Goal: Task Accomplishment & Management: Complete application form

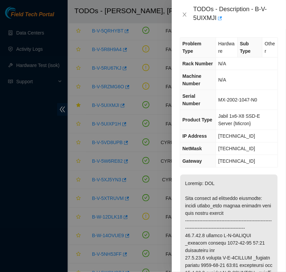
scroll to position [821, 4]
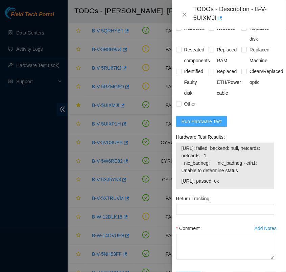
click at [216, 127] on button "Run Hardware Test" at bounding box center [201, 121] width 51 height 11
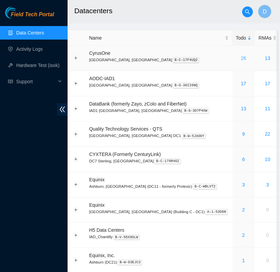
click at [241, 57] on link "26" at bounding box center [243, 57] width 5 height 5
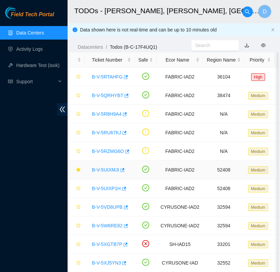
click at [109, 170] on link "B-V-5UIXMJI" at bounding box center [105, 169] width 27 height 5
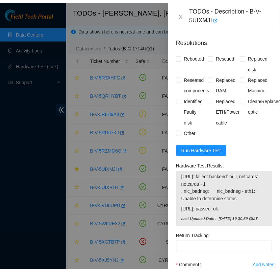
scroll to position [808, 0]
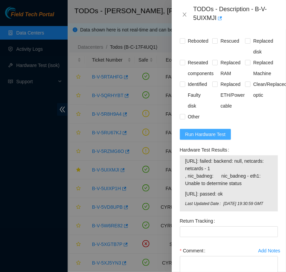
click at [210, 140] on button "Run Hardware Test" at bounding box center [205, 134] width 51 height 11
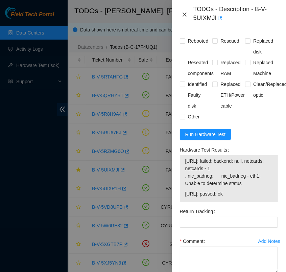
click at [184, 13] on icon "close" at bounding box center [184, 14] width 5 height 5
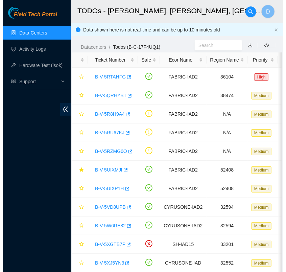
scroll to position [163, 0]
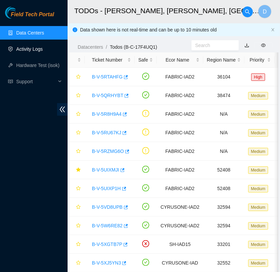
click at [42, 46] on link "Activity Logs" at bounding box center [29, 48] width 27 height 5
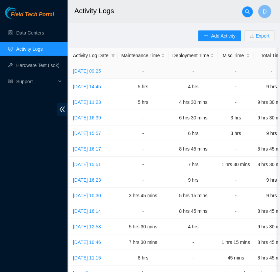
click at [101, 70] on link "Wed, 08 Oct 2025 09:25" at bounding box center [87, 70] width 28 height 5
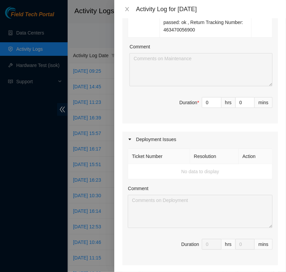
scroll to position [533, 0]
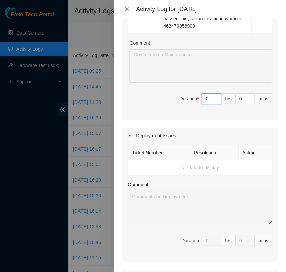
click at [204, 100] on input "0" at bounding box center [211, 99] width 19 height 10
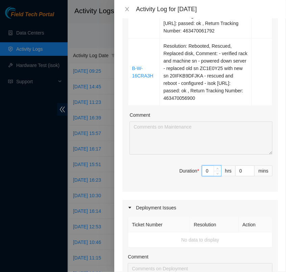
scroll to position [461, 0]
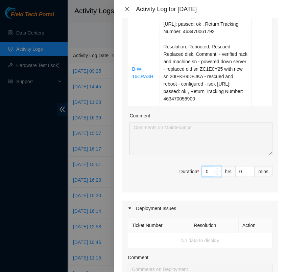
click at [127, 7] on icon "close" at bounding box center [126, 8] width 5 height 5
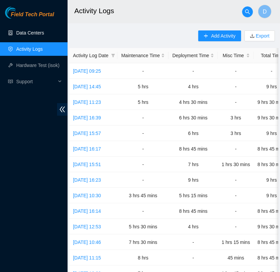
click at [38, 34] on link "Data Centers" at bounding box center [30, 32] width 28 height 5
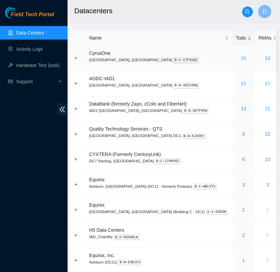
click at [241, 58] on link "26" at bounding box center [243, 57] width 5 height 5
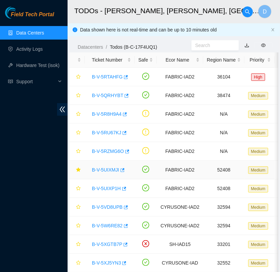
click at [106, 168] on link "B-V-5UIXMJI" at bounding box center [105, 169] width 27 height 5
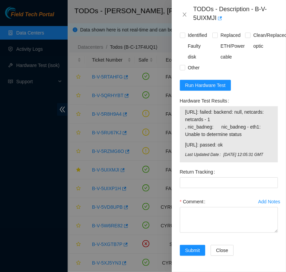
scroll to position [880, 0]
click at [205, 89] on span "Run Hardware Test" at bounding box center [205, 84] width 41 height 7
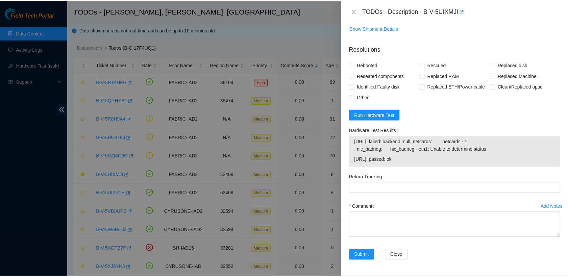
scroll to position [627, 0]
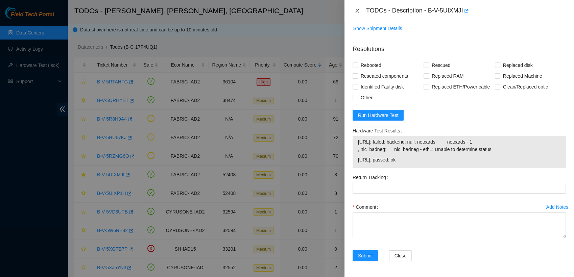
click at [286, 12] on icon "close" at bounding box center [357, 10] width 5 height 5
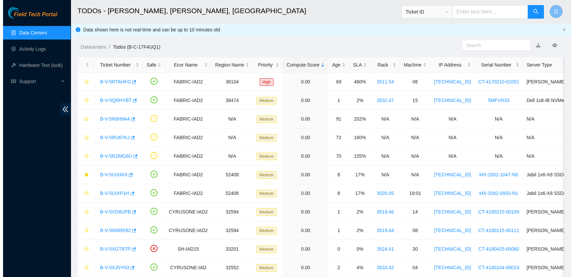
scroll to position [169, 0]
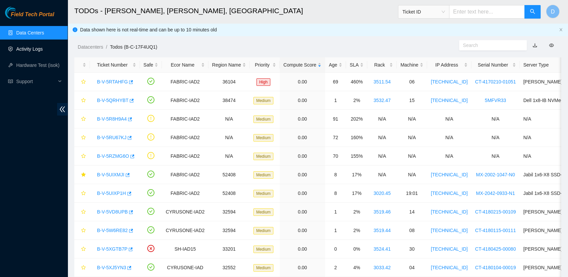
click at [40, 48] on link "Activity Logs" at bounding box center [29, 48] width 27 height 5
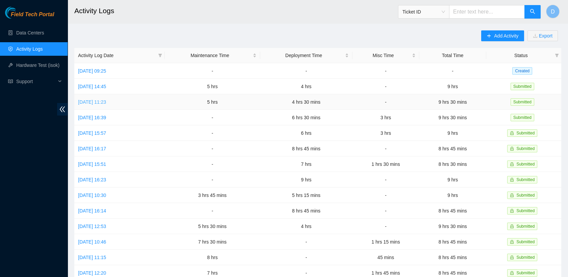
click at [104, 100] on link "Fri, 03 Oct 2025 11:23" at bounding box center [92, 101] width 28 height 5
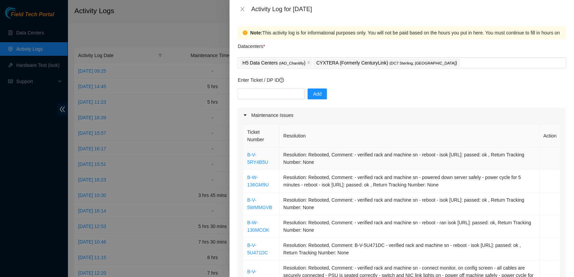
click at [286, 168] on td "Resolution: Rebooted, Comment: - verified rack and machine sn - reboot - isok 2…" at bounding box center [410, 158] width 260 height 23
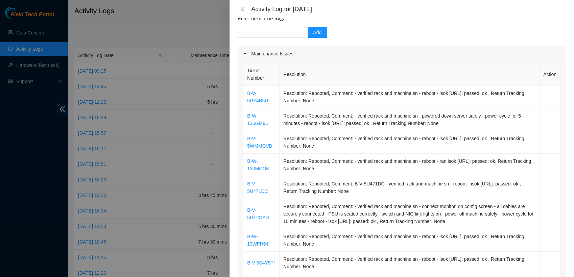
scroll to position [36, 0]
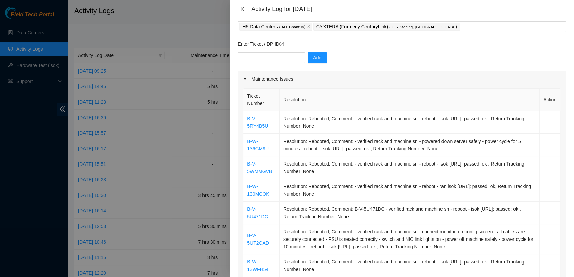
click at [243, 11] on icon "close" at bounding box center [242, 8] width 5 height 5
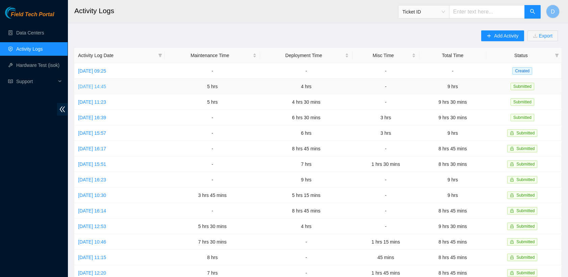
click at [92, 88] on link "Mon, 06 Oct 2025 14:45" at bounding box center [92, 86] width 28 height 5
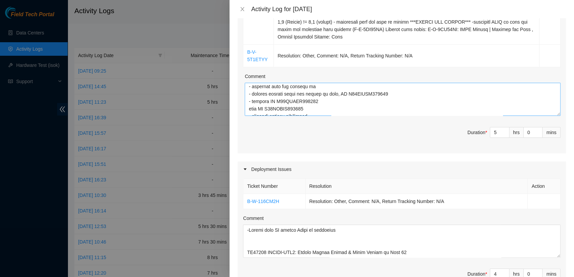
scroll to position [84, 0]
click at [241, 10] on icon "close" at bounding box center [243, 9] width 4 height 4
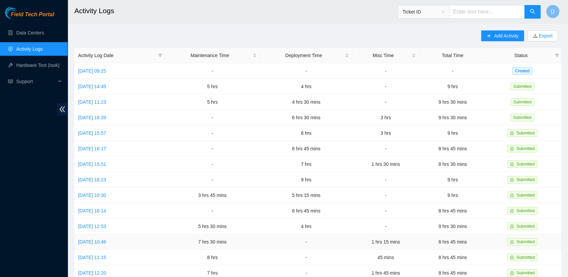
click at [106, 240] on td "Mon, 22 Sep 2025 10:46" at bounding box center [119, 242] width 90 height 16
click at [106, 239] on link "Mon, 22 Sep 2025 10:46" at bounding box center [92, 241] width 28 height 5
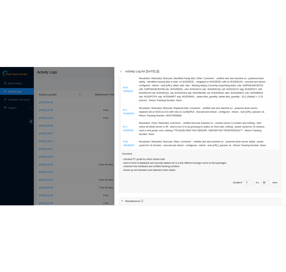
scroll to position [195, 0]
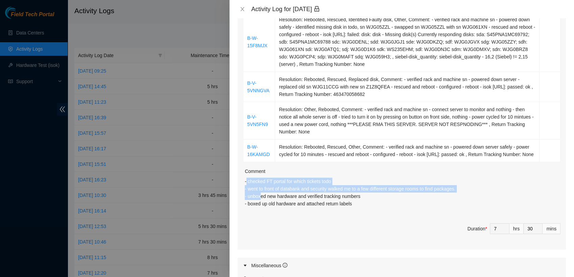
drag, startPoint x: 247, startPoint y: 188, endPoint x: 260, endPoint y: 201, distance: 18.9
click at [260, 201] on p "- checked FT portal for which tickets todo - went to front of databank and secu…" at bounding box center [403, 193] width 316 height 30
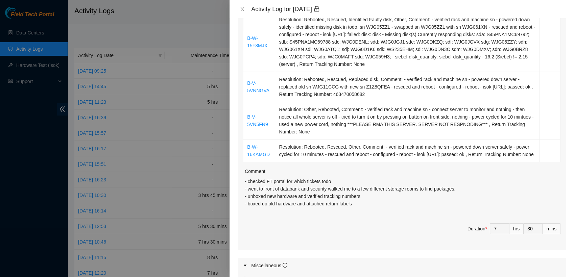
drag, startPoint x: 260, startPoint y: 201, endPoint x: 269, endPoint y: 222, distance: 23.0
click at [269, 222] on div "Ticket Number Resolution Action B-V-5TMR8VJ Resolution: Replaced disk, Identifi…" at bounding box center [402, 89] width 328 height 322
drag, startPoint x: 242, startPoint y: 202, endPoint x: 354, endPoint y: 216, distance: 112.0
click at [286, 216] on div "Ticket Number Resolution Action B-V-5TMR8VJ Resolution: Replaced disk, Identifi…" at bounding box center [402, 89] width 328 height 322
copy p "- unboxed new hardware and verified tracking numbers - boxed up old hardware an…"
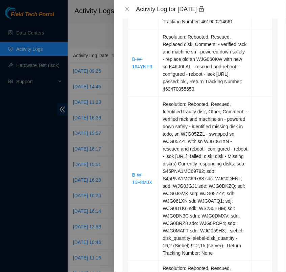
scroll to position [205, 0]
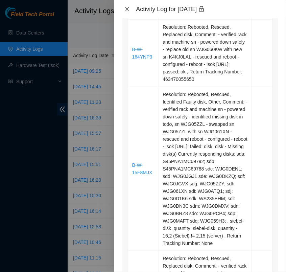
click at [127, 7] on icon "close" at bounding box center [126, 8] width 5 height 5
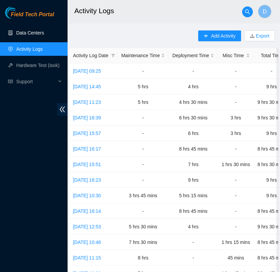
click at [41, 31] on link "Data Centers" at bounding box center [30, 32] width 28 height 5
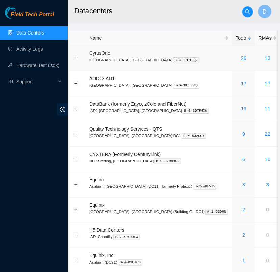
click at [233, 52] on td "26" at bounding box center [244, 58] width 23 height 25
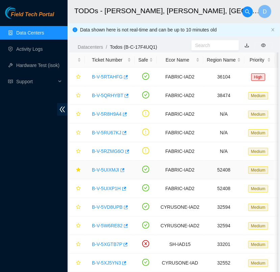
click at [110, 170] on link "B-V-5UIXMJI" at bounding box center [105, 169] width 27 height 5
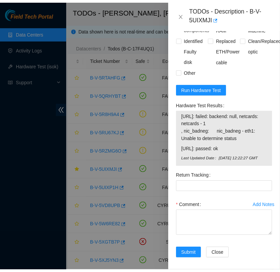
scroll to position [861, 0]
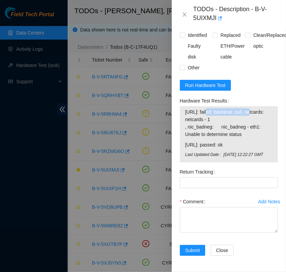
drag, startPoint x: 247, startPoint y: 142, endPoint x: 205, endPoint y: 146, distance: 41.8
click at [205, 138] on span "[URL]: failed: backend: null, netcards: netcards - 1 , nic_badneg: nic_badneg -…" at bounding box center [228, 123] width 87 height 30
copy span "failed: backend: null"
click at [186, 16] on icon "close" at bounding box center [185, 15] width 4 height 4
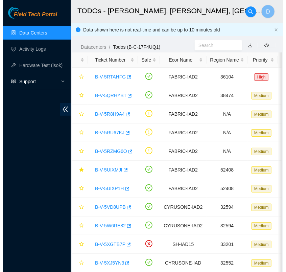
scroll to position [125, 0]
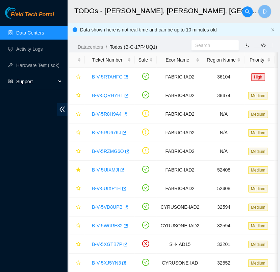
drag, startPoint x: 32, startPoint y: 86, endPoint x: 22, endPoint y: 81, distance: 10.9
click at [22, 81] on span "Support" at bounding box center [36, 82] width 40 height 14
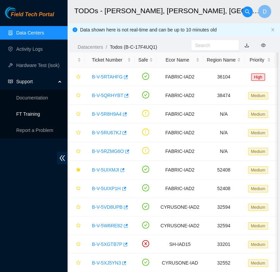
click at [34, 117] on link "FT Training" at bounding box center [28, 113] width 24 height 5
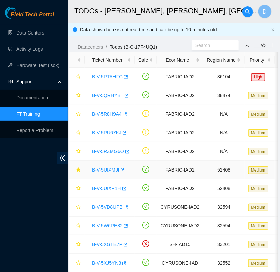
click at [105, 169] on link "B-V-5UIXMJI" at bounding box center [105, 169] width 27 height 5
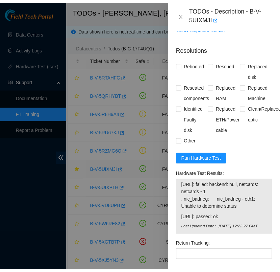
scroll to position [861, 0]
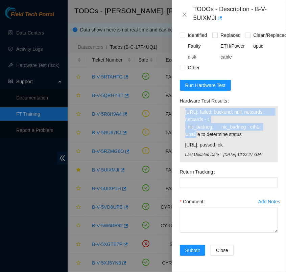
drag, startPoint x: 261, startPoint y: 157, endPoint x: 181, endPoint y: 148, distance: 81.2
click at [181, 148] on div "23.3.98.6: failed: backend: null, netcards: netcards - 1 , nic_badneg: nic_badn…" at bounding box center [229, 134] width 98 height 56
copy tbody "23.3.98.6: failed: backend: null, netcards: netcards - 1 , nic_badneg: nic_badn…"
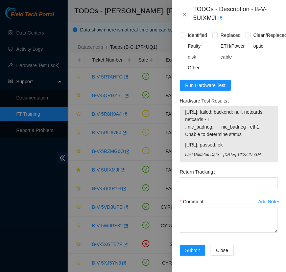
click at [249, 117] on form "Resolutions Rebooted Rescued Replaced disk Reseated components Replaced RAM Rep…" at bounding box center [229, 115] width 98 height 298
drag, startPoint x: 244, startPoint y: 166, endPoint x: 206, endPoint y: 146, distance: 42.5
click at [206, 138] on span "[URL]: failed: backend: null, netcards: netcards - 1 , nic_badneg: nic_badneg -…" at bounding box center [228, 123] width 87 height 30
copy span "failed: backend: null, netcards: netcards - 1 , nic_badneg: nic_badneg - eth1: …"
click at [246, 122] on form "Resolutions Rebooted Rescued Replaced disk Reseated components Replaced RAM Rep…" at bounding box center [229, 115] width 98 height 298
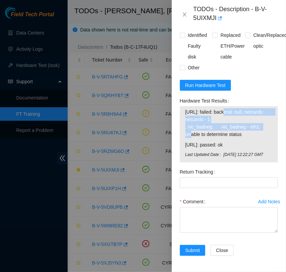
drag, startPoint x: 219, startPoint y: 143, endPoint x: 257, endPoint y: 161, distance: 42.0
click at [257, 138] on span "[URL]: failed: backend: null, netcards: netcards - 1 , nic_badneg: nic_badneg -…" at bounding box center [228, 123] width 87 height 30
copy span "backend: null, netcards: netcards - 1 , nic_badneg: nic_badneg - eth1"
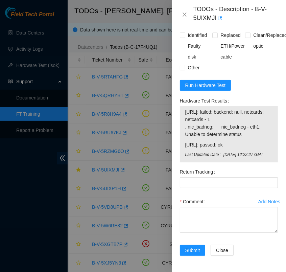
click at [242, 73] on div "Rebooted Rescued Replaced disk Reseated components Replaced RAM Replaced Machin…" at bounding box center [229, 29] width 98 height 87
drag, startPoint x: 186, startPoint y: 150, endPoint x: 252, endPoint y: 168, distance: 68.6
click at [252, 138] on span "[URL]: failed: backend: null, netcards: netcards - 1 , nic_badneg: nic_badneg -…" at bounding box center [228, 123] width 87 height 30
copy span "netcards: netcards - 1 , nic_badneg: nic_badneg - eth1: Unable to determine sta…"
click at [185, 13] on icon "close" at bounding box center [184, 14] width 5 height 5
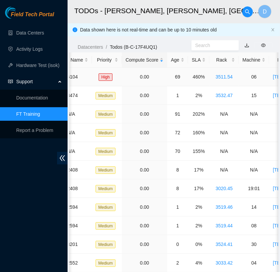
scroll to position [0, 153]
click at [195, 58] on div "SLA" at bounding box center [199, 59] width 14 height 7
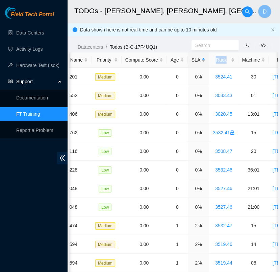
click at [195, 58] on div "SLA" at bounding box center [199, 59] width 14 height 7
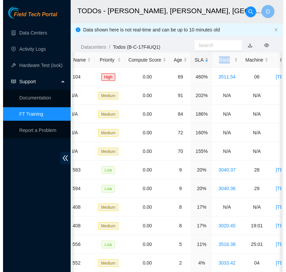
scroll to position [0, 0]
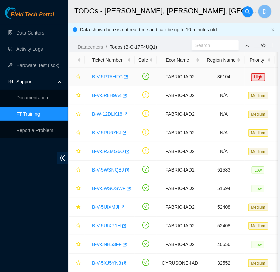
click at [110, 75] on link "B-V-5RTAHFG" at bounding box center [107, 76] width 31 height 5
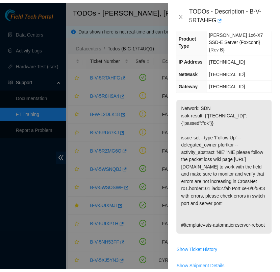
scroll to position [91, 0]
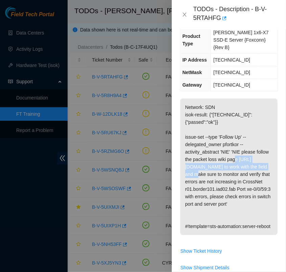
drag, startPoint x: 184, startPoint y: 159, endPoint x: 209, endPoint y: 170, distance: 27.3
click at [209, 170] on p "Network: SDN isok-result: {"23.32.16.245":{"passed":"ok"}} issue-set --type 'Fo…" at bounding box center [228, 166] width 97 height 137
copy p "https://wiki.network.akamai.com/wiki/Packet_loss"
click at [184, 17] on icon "close" at bounding box center [184, 14] width 5 height 5
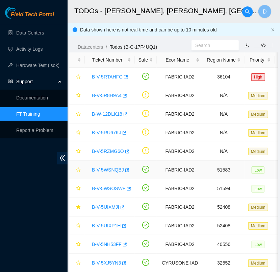
click at [113, 171] on link "B-V-5WSNQBJ" at bounding box center [108, 169] width 32 height 5
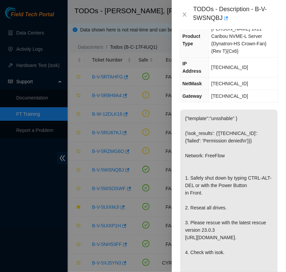
scroll to position [0, 0]
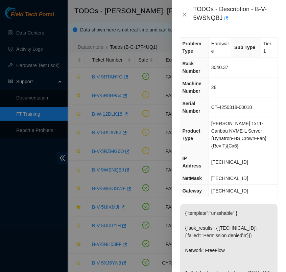
click at [237, 124] on span "Ciara 1x11-Caribou NVME-L Server {Dynatron-HS Crown-Fan}{Rev T}{Cx6}" at bounding box center [238, 135] width 55 height 28
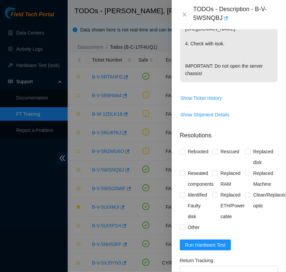
scroll to position [306, 0]
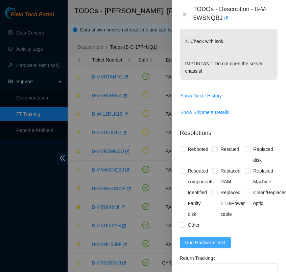
click at [206, 243] on span "Run Hardware Test" at bounding box center [205, 242] width 41 height 7
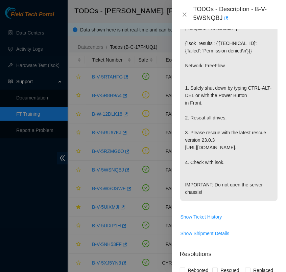
scroll to position [184, 0]
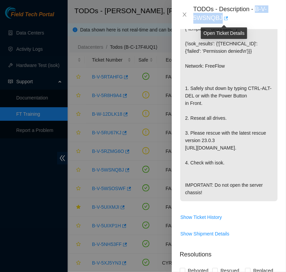
drag, startPoint x: 257, startPoint y: 8, endPoint x: 221, endPoint y: 20, distance: 37.2
click at [221, 20] on div "TODOs - Description - B-V-5WSNQBJ" at bounding box center [235, 14] width 85 height 18
copy div "B-V-5WSNQBJ"
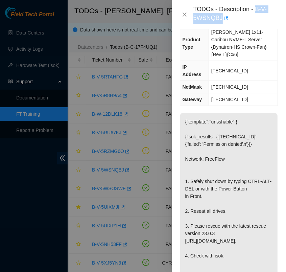
scroll to position [91, 0]
click at [241, 94] on div "Problem Type Hardware Sub Type Tier 1 Rack Number 3040.37 Machine Number 28 Ser…" at bounding box center [229, 150] width 114 height 243
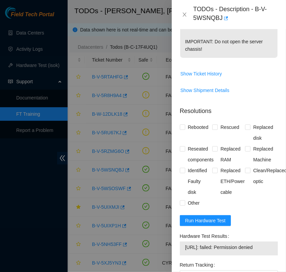
scroll to position [327, 0]
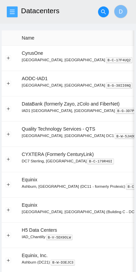
click at [13, 11] on icon "menu" at bounding box center [11, 11] width 5 height 5
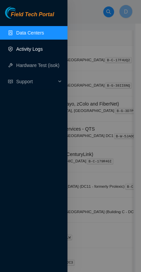
click at [28, 49] on link "Activity Logs" at bounding box center [29, 48] width 27 height 5
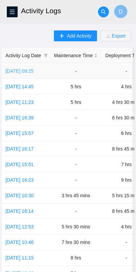
click at [33, 70] on link "Wed, 08 Oct 2025 09:25" at bounding box center [19, 70] width 28 height 5
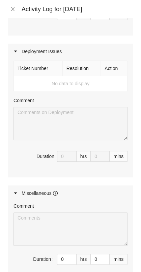
scroll to position [856, 0]
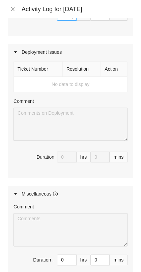
click at [60, 20] on input "0" at bounding box center [66, 15] width 19 height 10
type input "8"
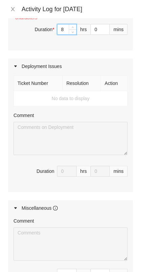
type input "8"
type input "1"
type input "15"
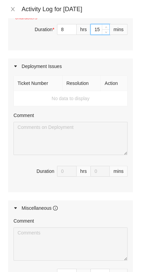
type input "15"
paste textarea "B-V-5UIXMJI"
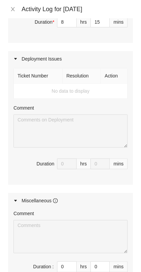
paste textarea "- verified rack and machine sn - powered off server - replace old sn MX-2043-01…"
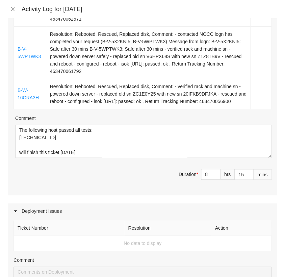
scroll to position [233, 0]
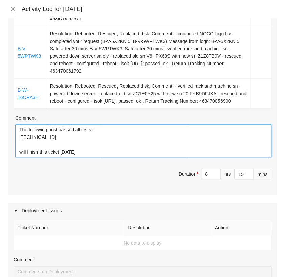
click at [71, 155] on textarea "B-V-5UIXMJI - verified rack and machine sn - powered off server - replace old s…" at bounding box center [143, 140] width 257 height 33
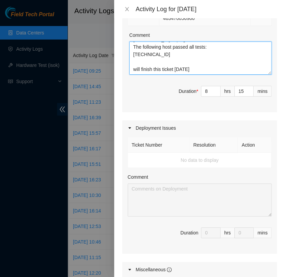
scroll to position [543, 0]
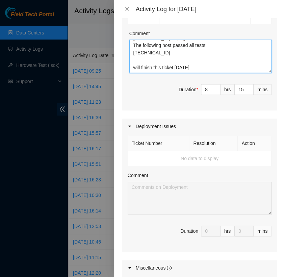
paste textarea "- unboxed new hardware and verified tracking numbers - boxed up old hardware an…"
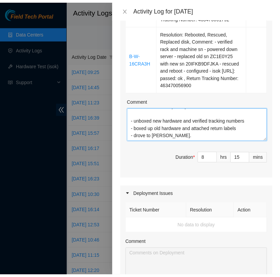
scroll to position [699, 0]
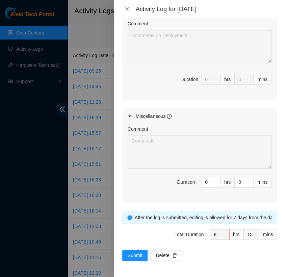
type textarea "B-V-5UIXMJI - verified rack and machine sn - powered off server - replace old s…"
click at [133, 261] on div "Note: This activity log is for informational purposes only. You will not be pai…" at bounding box center [199, 147] width 171 height 259
click at [136, 252] on span "Submit" at bounding box center [135, 255] width 15 height 7
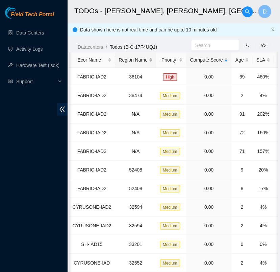
scroll to position [0, 90]
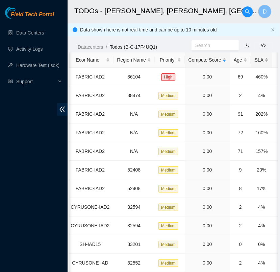
click at [255, 62] on div "SLA" at bounding box center [262, 59] width 14 height 7
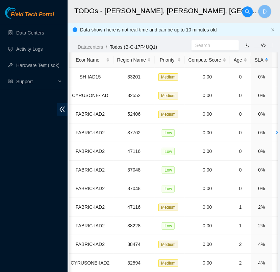
click at [255, 62] on div "SLA" at bounding box center [262, 59] width 14 height 7
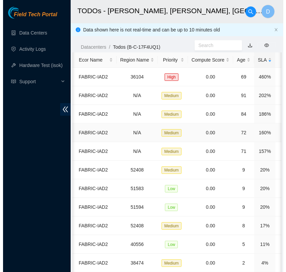
scroll to position [0, 0]
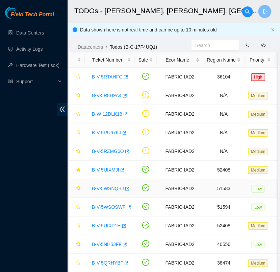
click at [117, 187] on link "B-V-5WSNQBJ" at bounding box center [108, 188] width 32 height 5
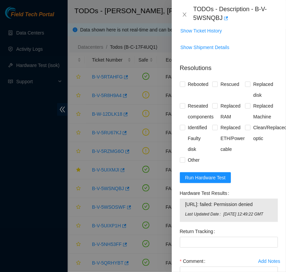
scroll to position [371, 0]
click at [184, 84] on input "Rebooted" at bounding box center [182, 83] width 5 height 5
checkbox input "true"
click at [215, 82] on span at bounding box center [214, 83] width 5 height 5
click at [215, 82] on input "Rescued" at bounding box center [214, 83] width 5 height 5
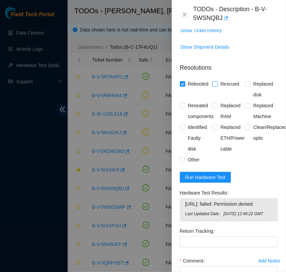
checkbox input "true"
click at [182, 103] on input "Reseated components" at bounding box center [182, 105] width 5 height 5
checkbox input "true"
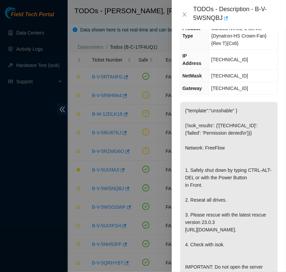
scroll to position [0, 0]
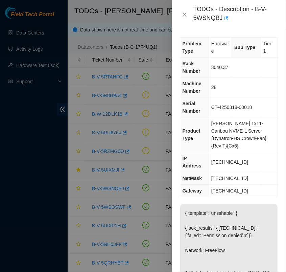
click at [260, 123] on span "Ciara 1x11-Caribou NVME-L Server {Dynatron-HS Crown-Fan}{Rev T}{Cx6}" at bounding box center [238, 135] width 55 height 28
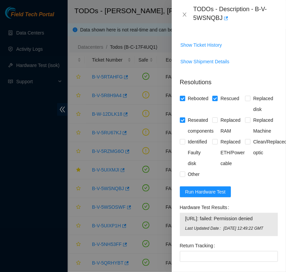
scroll to position [363, 0]
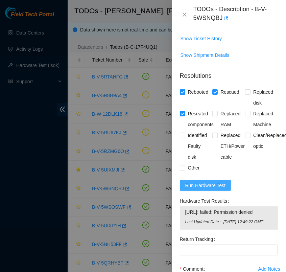
click at [219, 185] on span "Run Hardware Test" at bounding box center [205, 185] width 41 height 7
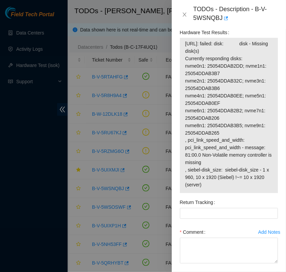
scroll to position [532, 0]
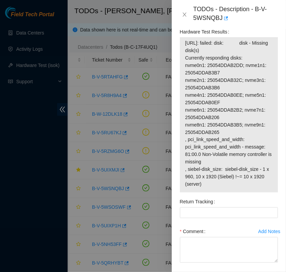
drag, startPoint x: 201, startPoint y: 183, endPoint x: 184, endPoint y: 43, distance: 141.4
click at [184, 43] on div "23.3.98.157: failed: disk: disk - Missing disk(s) Currently responding disks: n…" at bounding box center [229, 114] width 98 height 155
copy tbody "23.3.98.157: failed: disk: disk - Missing disk(s) Currently responding disks: n…"
click at [219, 251] on textarea "Comment" at bounding box center [229, 250] width 98 height 26
paste textarea "- verified rack and machine sn - power down server safely - reseated all drives…"
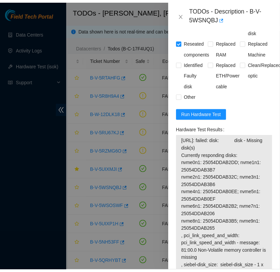
scroll to position [567, 0]
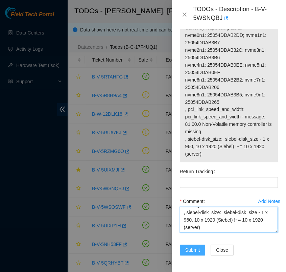
type textarea "- verified rack and machine sn - power down server safely - reseated all drives…"
click at [193, 246] on span "Submit" at bounding box center [192, 249] width 15 height 7
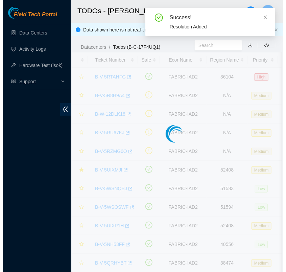
scroll to position [169, 0]
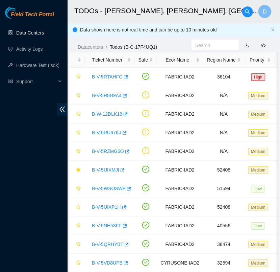
click at [33, 35] on link "Data Centers" at bounding box center [30, 32] width 28 height 5
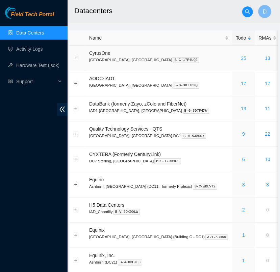
click at [241, 59] on link "25" at bounding box center [243, 57] width 5 height 5
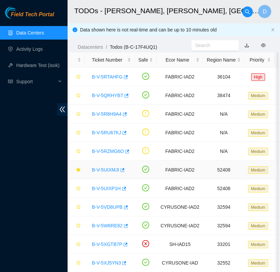
click at [110, 166] on div "B-V-5UIXMJI" at bounding box center [110, 169] width 43 height 11
click at [110, 170] on link "B-V-5UIXMJI" at bounding box center [105, 169] width 27 height 5
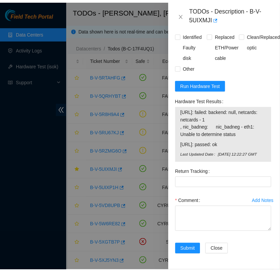
scroll to position [862, 1]
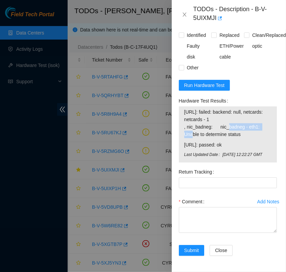
drag, startPoint x: 219, startPoint y: 158, endPoint x: 257, endPoint y: 154, distance: 38.4
click at [257, 138] on span "[URL]: failed: backend: null, netcards: netcards - 1 , nic_badneg: nic_badneg -…" at bounding box center [227, 123] width 87 height 30
click at [256, 138] on span "[URL]: failed: backend: null, netcards: netcards - 1 , nic_badneg: nic_badneg -…" at bounding box center [227, 123] width 87 height 30
drag, startPoint x: 218, startPoint y: 143, endPoint x: 246, endPoint y: 142, distance: 27.7
click at [246, 138] on span "[URL]: failed: backend: null, netcards: netcards - 1 , nic_badneg: nic_badneg -…" at bounding box center [227, 123] width 87 height 30
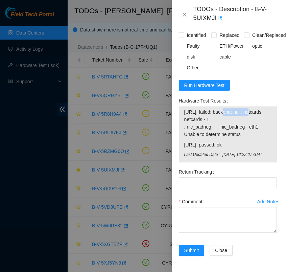
copy span "backend: null"
click at [187, 15] on button "Close" at bounding box center [184, 14] width 9 height 6
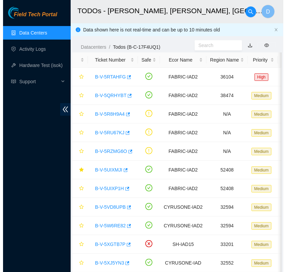
scroll to position [126, 1]
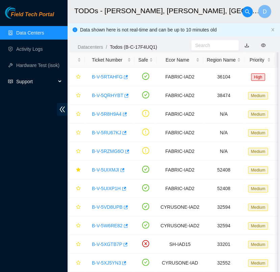
click at [53, 80] on span "Support" at bounding box center [36, 82] width 40 height 14
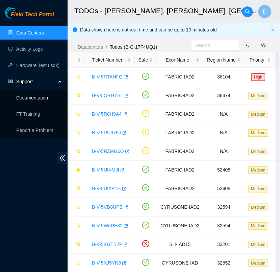
click at [40, 99] on link "Documentation" at bounding box center [32, 97] width 32 height 5
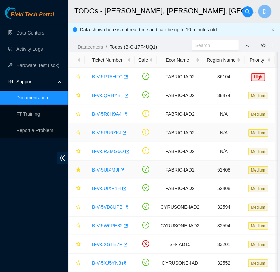
click at [103, 176] on td "B-V-5UIXMJI" at bounding box center [110, 170] width 50 height 19
click at [106, 169] on link "B-V-5UIXMJI" at bounding box center [105, 169] width 27 height 5
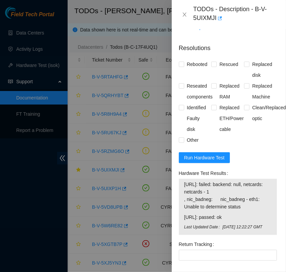
scroll to position [862, 1]
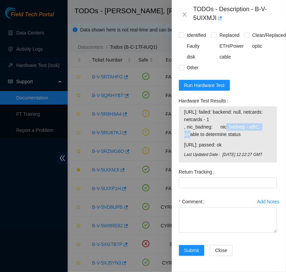
drag, startPoint x: 218, startPoint y: 159, endPoint x: 255, endPoint y: 157, distance: 37.2
click at [255, 138] on span "[URL]: failed: backend: null, netcards: netcards - 1 , nic_badneg: nic_badneg -…" at bounding box center [227, 123] width 87 height 30
drag, startPoint x: 255, startPoint y: 157, endPoint x: 265, endPoint y: 180, distance: 24.8
click at [265, 151] on td "[URL]: passed: ok" at bounding box center [228, 146] width 88 height 10
drag, startPoint x: 255, startPoint y: 159, endPoint x: 220, endPoint y: 159, distance: 35.2
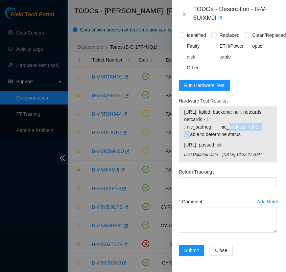
click at [220, 138] on span "[URL]: failed: backend: null, netcards: netcards - 1 , nic_badneg: nic_badneg -…" at bounding box center [227, 123] width 87 height 30
copy span "nic_badneg - eth1"
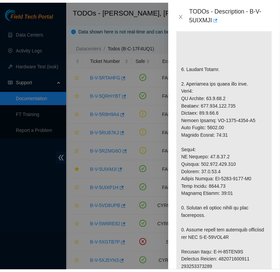
scroll to position [302, 0]
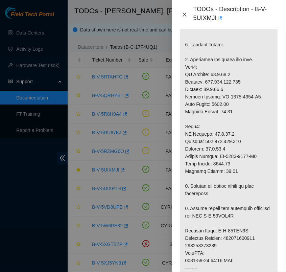
click at [186, 14] on icon "close" at bounding box center [184, 14] width 5 height 5
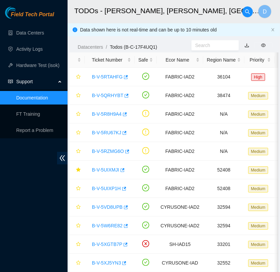
scroll to position [183, 0]
click at [78, 187] on icon "star" at bounding box center [78, 188] width 5 height 5
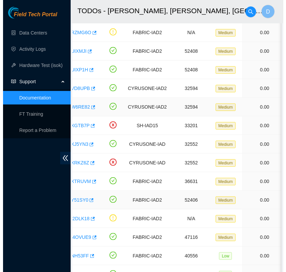
scroll to position [0, 0]
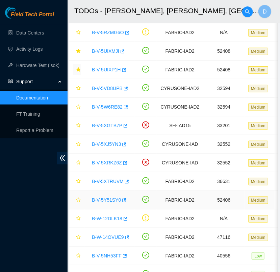
click at [108, 199] on link "B-V-5Y51SY0" at bounding box center [106, 199] width 29 height 5
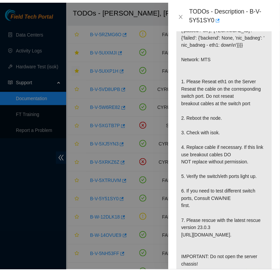
scroll to position [157, 0]
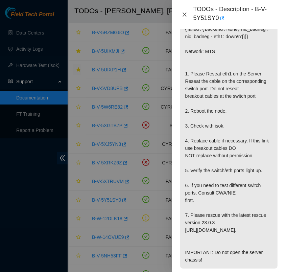
click at [182, 14] on icon "close" at bounding box center [184, 14] width 5 height 5
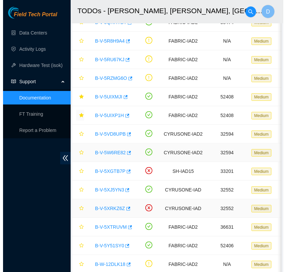
scroll to position [0, 0]
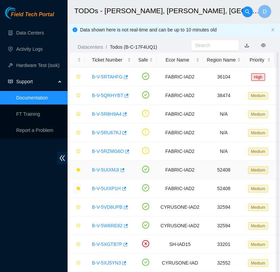
click at [111, 167] on link "B-V-5UIXMJI" at bounding box center [105, 169] width 27 height 5
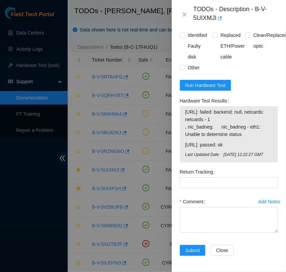
scroll to position [906, 0]
click at [214, 81] on span "Run Hardware Test" at bounding box center [205, 84] width 41 height 7
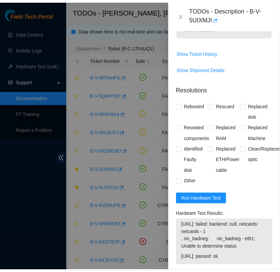
scroll to position [739, 0]
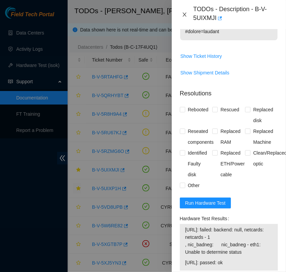
click at [186, 14] on icon "close" at bounding box center [184, 14] width 5 height 5
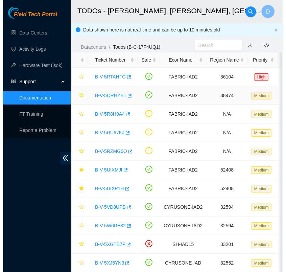
scroll to position [183, 0]
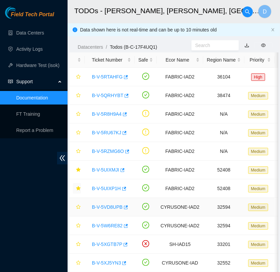
click at [108, 208] on link "B-V-5VD8UPB" at bounding box center [107, 206] width 31 height 5
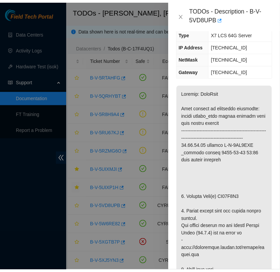
scroll to position [100, 0]
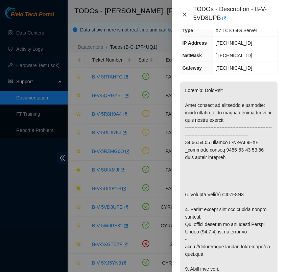
click at [184, 13] on icon "close" at bounding box center [184, 14] width 5 height 5
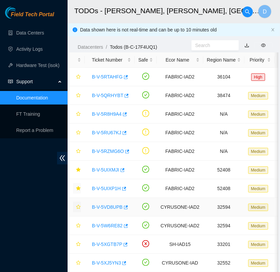
click at [78, 203] on button "button" at bounding box center [77, 206] width 8 height 11
click at [116, 172] on link "B-V-5UIXMJI" at bounding box center [105, 169] width 27 height 5
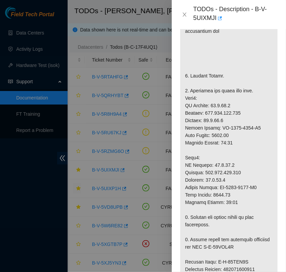
scroll to position [271, 0]
click at [268, 102] on p at bounding box center [228, 205] width 97 height 605
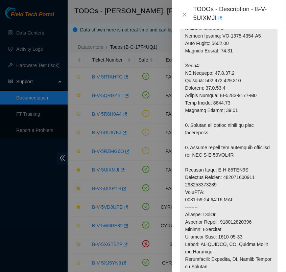
scroll to position [363, 0]
click at [254, 135] on p at bounding box center [228, 113] width 97 height 605
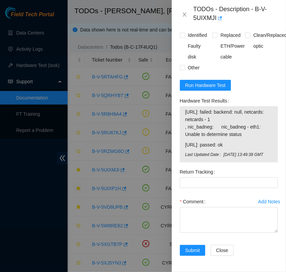
scroll to position [861, 0]
click at [209, 89] on span "Run Hardware Test" at bounding box center [205, 84] width 41 height 7
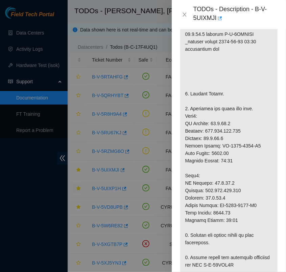
scroll to position [252, 0]
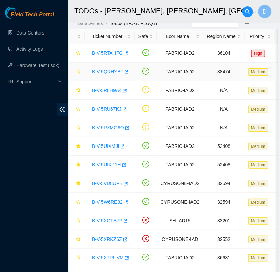
click at [104, 69] on link "B-V-5QRHYBT" at bounding box center [107, 71] width 31 height 5
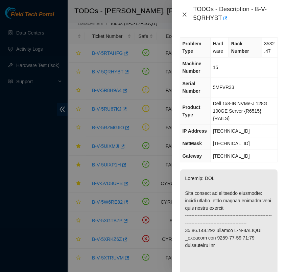
click at [183, 15] on icon "close" at bounding box center [184, 14] width 5 height 5
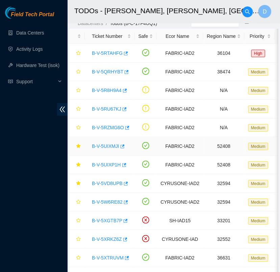
click at [109, 143] on link "B-V-5UIXMJI" at bounding box center [105, 145] width 27 height 5
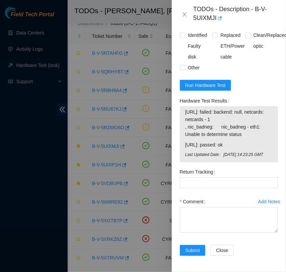
scroll to position [906, 0]
click at [216, 81] on span "Run Hardware Test" at bounding box center [205, 84] width 41 height 7
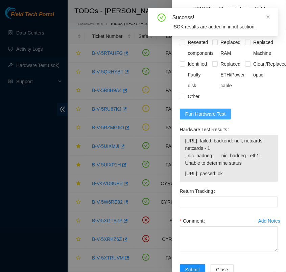
scroll to position [890, 0]
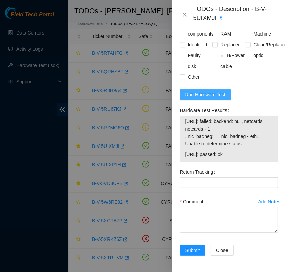
click at [216, 91] on span "Run Hardware Test" at bounding box center [205, 94] width 41 height 7
click at [218, 91] on span "Run Hardware Test" at bounding box center [205, 94] width 41 height 7
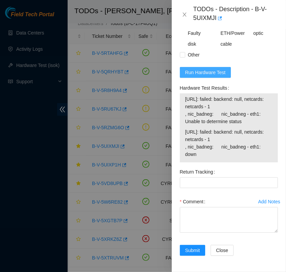
drag, startPoint x: 245, startPoint y: 78, endPoint x: 217, endPoint y: 91, distance: 30.6
click at [217, 91] on form "Resolutions Rebooted Rescued Replaced disk Reseated components Replaced RAM Rep…" at bounding box center [229, 108] width 98 height 311
click at [217, 76] on span "Run Hardware Test" at bounding box center [205, 72] width 41 height 7
click at [216, 76] on span "Run Hardware Test" at bounding box center [205, 72] width 41 height 7
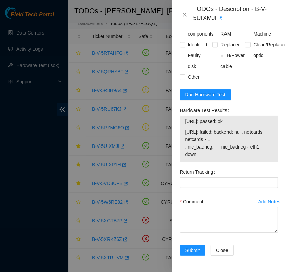
drag, startPoint x: 202, startPoint y: 149, endPoint x: 185, endPoint y: 115, distance: 38.6
click at [185, 117] on tbody "[URL]: passed: ok [URL]: failed: backend: null, netcards: netcards - 1 , nic_ba…" at bounding box center [229, 138] width 88 height 43
copy tbody "[URL]: passed: ok [URL]: failed: backend: null, netcards: netcards - 1 , nic_ba…"
click at [261, 70] on div "Rebooted Rescued Replaced disk Reseated components Replaced RAM Replaced Machin…" at bounding box center [229, 39] width 98 height 87
drag, startPoint x: 200, startPoint y: 149, endPoint x: 232, endPoint y: 109, distance: 51.5
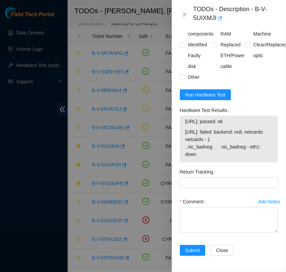
click at [232, 109] on div "Hardware Test Results [URL]: passed: ok [URL]: failed: backend: null, netcards:…" at bounding box center [229, 133] width 98 height 57
click at [232, 109] on div "Hardware Test Results" at bounding box center [229, 110] width 98 height 11
click at [212, 91] on span "Run Hardware Test" at bounding box center [205, 94] width 41 height 7
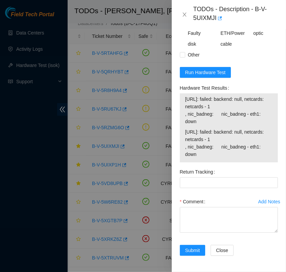
drag, startPoint x: 199, startPoint y: 140, endPoint x: 184, endPoint y: 116, distance: 28.9
click at [184, 116] on div "[URL]: failed: backend: null, netcards: netcards - 1 , nic_badneg: nic_badneg -…" at bounding box center [229, 127] width 98 height 69
copy tbody "[URL]: failed: backend: null, netcards: netcards - 1 , nic_badneg: nic_badneg -…"
click at [237, 152] on span "[URL]: failed: backend: null, netcards: netcards - 1 , nic_badneg: nic_badneg -…" at bounding box center [228, 143] width 87 height 30
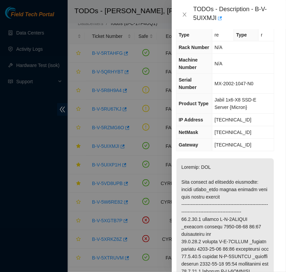
scroll to position [16, 4]
click at [273, 157] on div "Problem Type Hardware Sub Type Other Rack Number N/A Machine Number N/A Serial …" at bounding box center [229, 150] width 114 height 243
click at [229, 122] on span "[TECHNICAL_ID]" at bounding box center [233, 119] width 37 height 5
drag, startPoint x: 229, startPoint y: 129, endPoint x: 225, endPoint y: 128, distance: 3.5
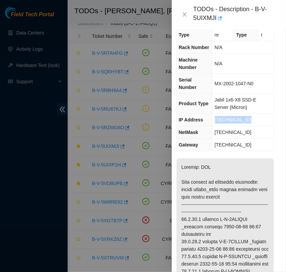
click at [225, 122] on span "[TECHNICAL_ID]" at bounding box center [233, 119] width 37 height 5
copy span "[TECHNICAL_ID]"
click at [255, 151] on td "[TECHNICAL_ID]" at bounding box center [243, 145] width 62 height 13
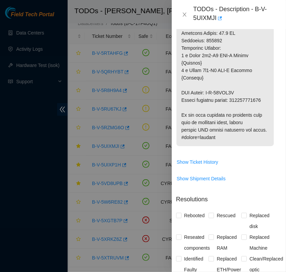
scroll to position [653, 4]
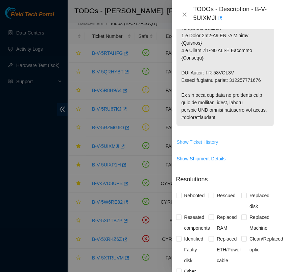
click at [190, 146] on span "Show Ticket History" at bounding box center [198, 141] width 42 height 7
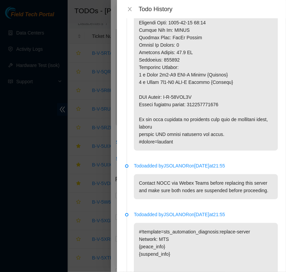
scroll to position [392, 0]
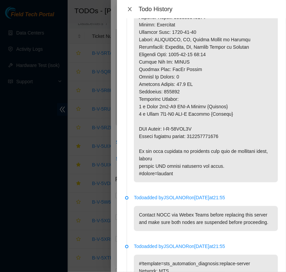
click at [127, 8] on icon "close" at bounding box center [129, 8] width 5 height 5
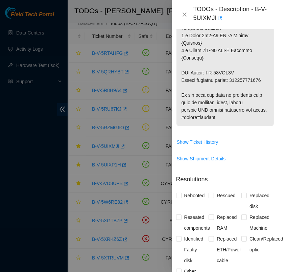
scroll to position [912, 4]
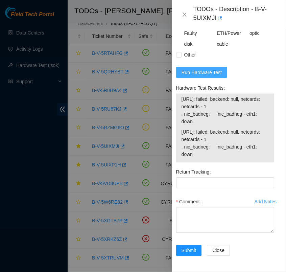
click at [206, 69] on span "Run Hardware Test" at bounding box center [202, 72] width 41 height 7
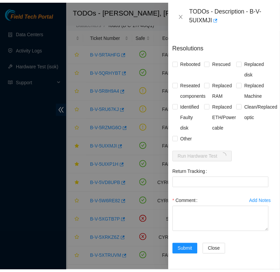
scroll to position [882, 4]
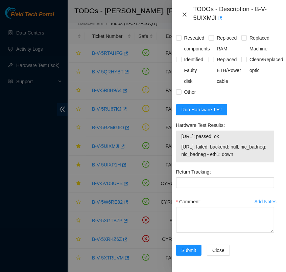
click at [184, 15] on icon "close" at bounding box center [185, 15] width 4 height 4
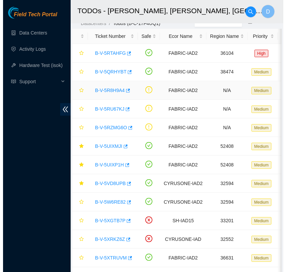
scroll to position [0, 0]
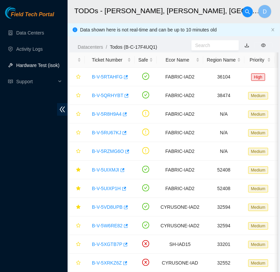
click at [38, 68] on link "Hardware Test (isok)" at bounding box center [37, 65] width 43 height 5
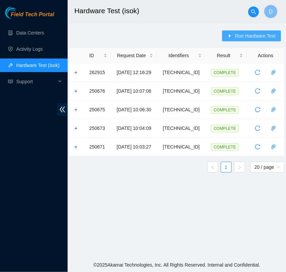
click at [238, 33] on span "Run Hardware Test" at bounding box center [255, 35] width 41 height 7
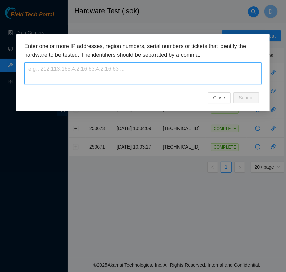
click at [106, 67] on textarea at bounding box center [142, 73] width 237 height 22
paste textarea "logn has completed your request (B-V-5UIXMJI) Message from logn: B-V-5UIXMJI: S…"
type textarea "logn has completed your request (B-V-5UIXMJI) Message from logn: B-V-5UIXMJI: S…"
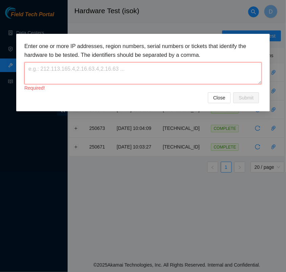
paste textarea "[DATE]."
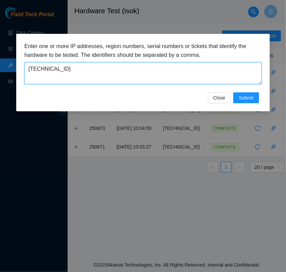
paste textarea "[DATE]."
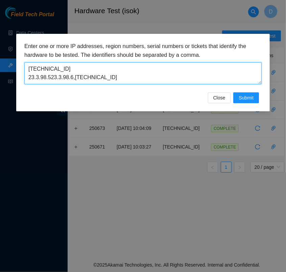
scroll to position [0, 0]
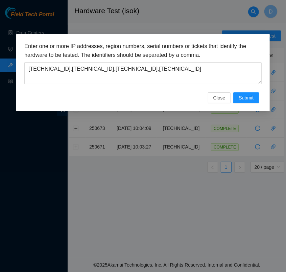
click at [177, 102] on div "Close Submit" at bounding box center [142, 97] width 237 height 11
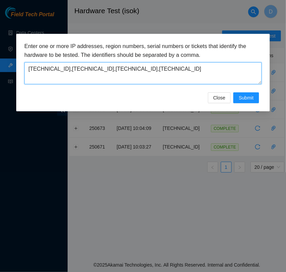
click at [120, 68] on textarea "[TECHNICAL_ID],[TECHNICAL_ID],[TECHNICAL_ID],[TECHNICAL_ID]" at bounding box center [142, 73] width 237 height 22
type textarea "[TECHNICAL_ID],[TECHNICAL_ID]"
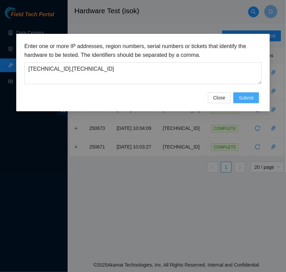
click at [251, 98] on span "Submit" at bounding box center [246, 97] width 15 height 7
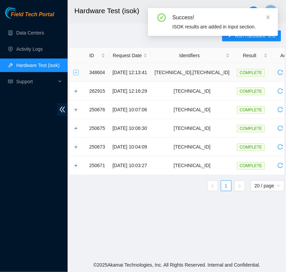
click at [73, 70] on button "Expand row" at bounding box center [75, 72] width 5 height 5
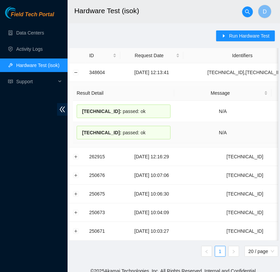
drag, startPoint x: 132, startPoint y: 132, endPoint x: 80, endPoint y: 132, distance: 52.4
click at [80, 132] on div "[TECHNICAL_ID] : passed: ok" at bounding box center [124, 133] width 94 height 14
copy div "[TECHNICAL_ID] : passed: ok"
drag, startPoint x: 137, startPoint y: 110, endPoint x: 80, endPoint y: 115, distance: 57.0
click at [80, 115] on div "[TECHNICAL_ID] : passed: ok" at bounding box center [124, 111] width 94 height 14
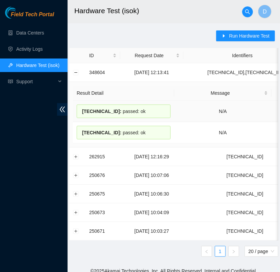
copy div "[TECHNICAL_ID] : passed: ok"
drag, startPoint x: 30, startPoint y: 126, endPoint x: 33, endPoint y: 106, distance: 20.8
click at [30, 126] on div "Field Tech Portal Data Centers Activity Logs Hardware Test (isok) Support" at bounding box center [34, 139] width 68 height 265
click at [40, 32] on link "Data Centers" at bounding box center [30, 32] width 28 height 5
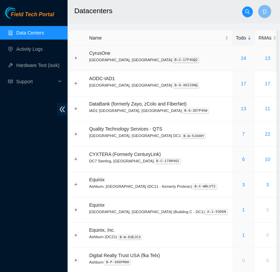
click at [236, 57] on div "24" at bounding box center [243, 57] width 15 height 7
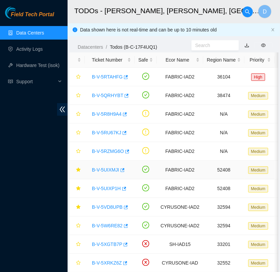
click at [102, 170] on link "B-V-5UIXMJI" at bounding box center [105, 169] width 27 height 5
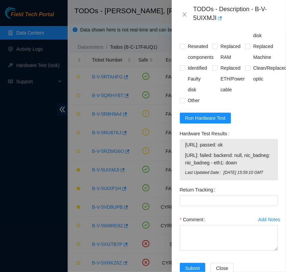
scroll to position [836, 0]
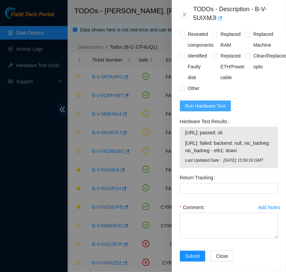
click at [212, 110] on span "Run Hardware Test" at bounding box center [205, 105] width 41 height 7
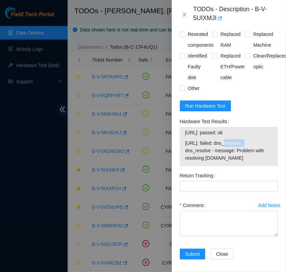
drag, startPoint x: 221, startPoint y: 178, endPoint x: 242, endPoint y: 181, distance: 21.5
click at [242, 162] on span "[URL]: failed: dns_resolve: dns_resolve - message: Problem with resolving [DOMA…" at bounding box center [228, 150] width 87 height 22
click at [243, 162] on span "[URL]: failed: dns_resolve: dns_resolve - message: Problem with resolving [DOMA…" at bounding box center [228, 150] width 87 height 22
click at [205, 110] on span "Run Hardware Test" at bounding box center [205, 105] width 41 height 7
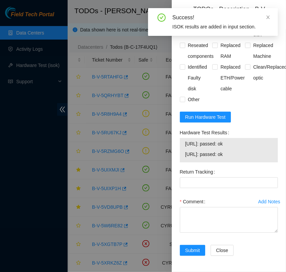
click at [250, 150] on td "[URL]: passed: ok" at bounding box center [229, 145] width 88 height 10
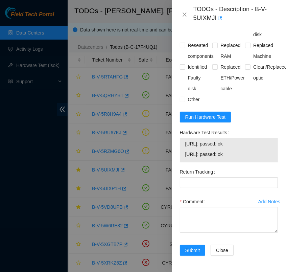
drag, startPoint x: 229, startPoint y: 180, endPoint x: 182, endPoint y: 168, distance: 49.0
click at [182, 162] on div "[URL]: passed: ok [URL]: passed: ok" at bounding box center [229, 150] width 98 height 24
copy tbody "[URL]: passed: ok [URL]: passed: ok"
click at [200, 233] on textarea "Comment" at bounding box center [229, 220] width 98 height 26
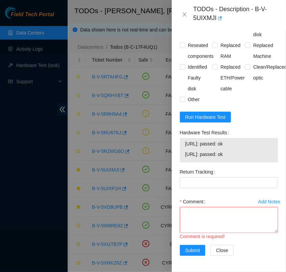
paste textarea "- verified rack and machine sn - powered off server - replace old sn MX-2043-01…"
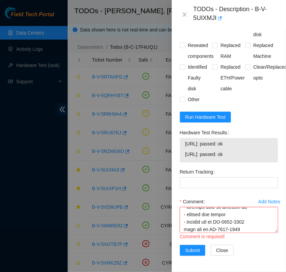
scroll to position [496, 0]
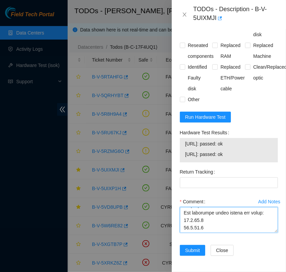
type textarea "- verified rack and machine sn - powered off server - replace old sn MX-2043-01…"
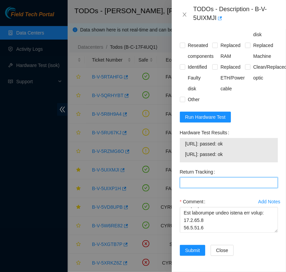
click at [197, 188] on Tracking "Return Tracking" at bounding box center [229, 182] width 98 height 11
paste Tracking "417328428641"
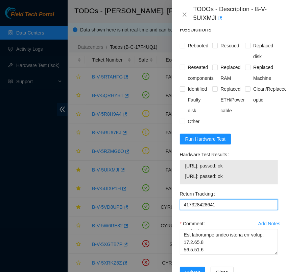
scroll to position [803, 0]
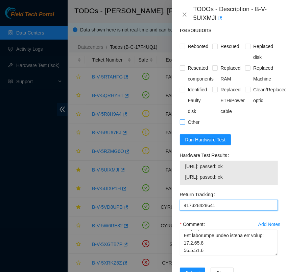
type Tracking "417328428641"
click at [183, 124] on input "Other" at bounding box center [182, 121] width 5 height 5
checkbox input "true"
click at [218, 117] on span "Replaced ETH/Power cable" at bounding box center [233, 100] width 30 height 32
click at [216, 92] on input "Replaced ETH/Power cable" at bounding box center [214, 89] width 5 height 5
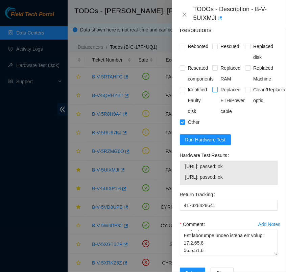
checkbox input "true"
click at [182, 70] on input "Reseated components" at bounding box center [182, 67] width 5 height 5
checkbox input "true"
click at [182, 48] on input "Rebooted" at bounding box center [182, 46] width 5 height 5
checkbox input "true"
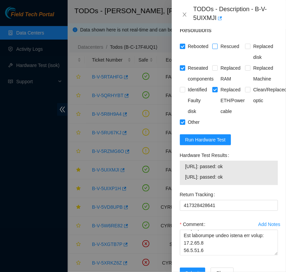
click at [213, 48] on input "Rescued" at bounding box center [214, 46] width 5 height 5
checkbox input "true"
click at [245, 84] on label "Replaced Machine" at bounding box center [261, 74] width 33 height 22
click at [245, 70] on input "Replaced Machine" at bounding box center [247, 67] width 5 height 5
checkbox input "true"
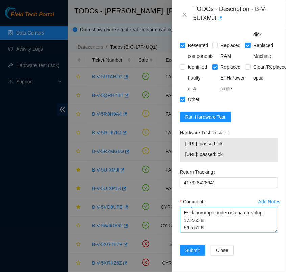
scroll to position [498, 0]
click at [212, 223] on textarea "Comment" at bounding box center [229, 220] width 98 height 26
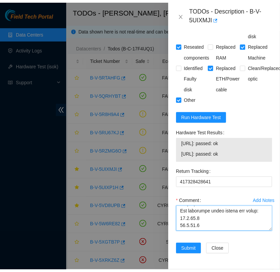
scroll to position [519, 0]
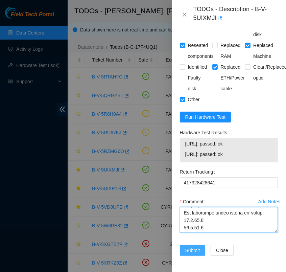
type textarea "- verified rack and machine sn - powered off server - replace old sn MX-2043-01…"
click at [197, 246] on span "Submit" at bounding box center [192, 249] width 15 height 7
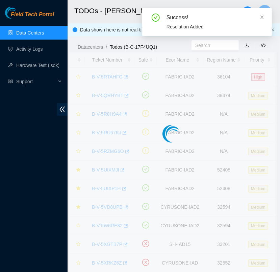
scroll to position [169, 0]
